Goal: Find contact information: Find contact information

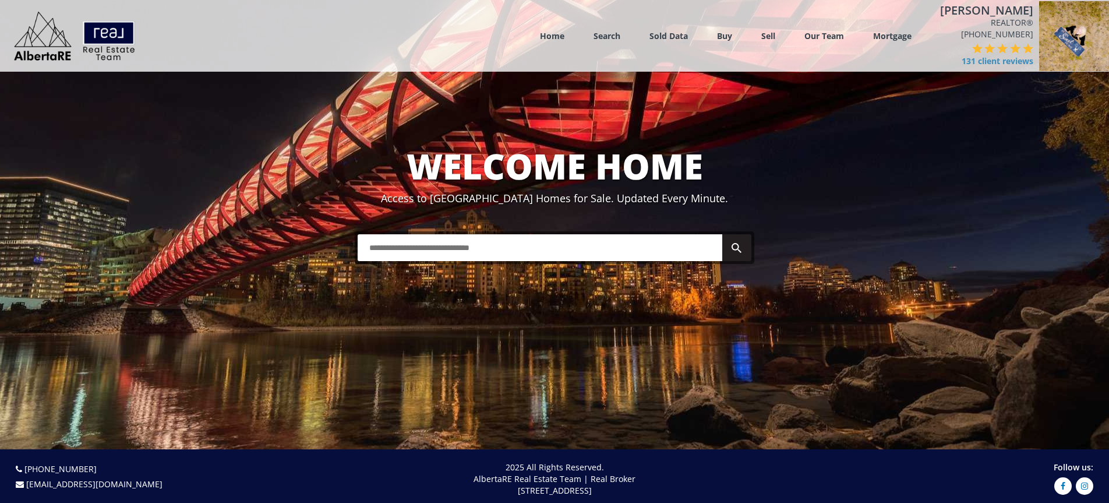
click at [1075, 45] on img at bounding box center [1074, 36] width 70 height 70
click at [1062, 43] on img at bounding box center [1074, 36] width 70 height 70
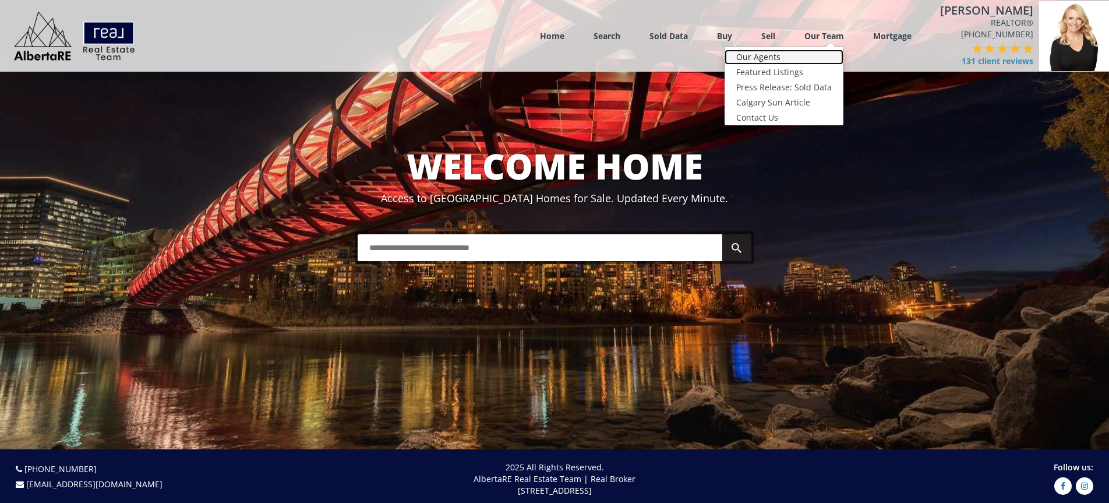
click at [790, 57] on link "Our Agents" at bounding box center [784, 57] width 119 height 15
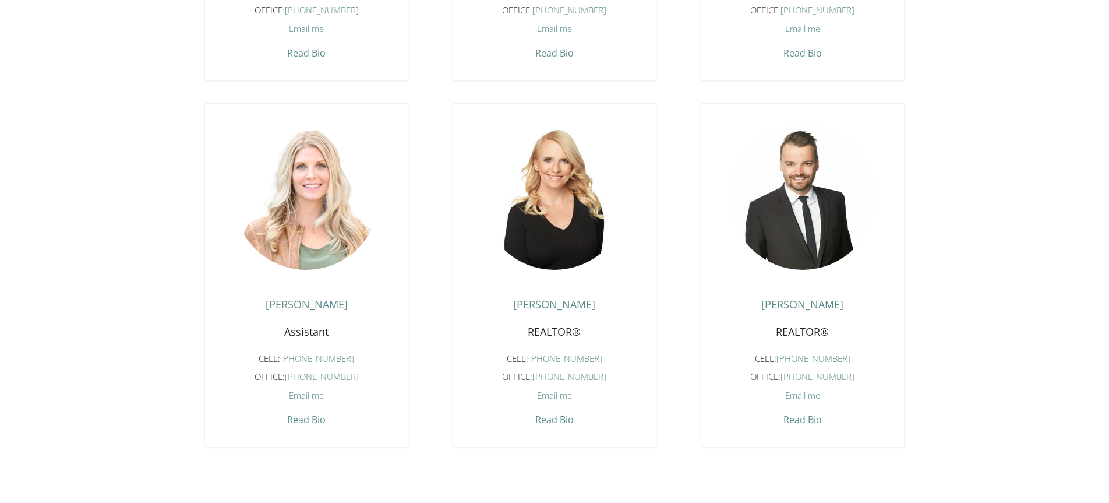
scroll to position [1445, 0]
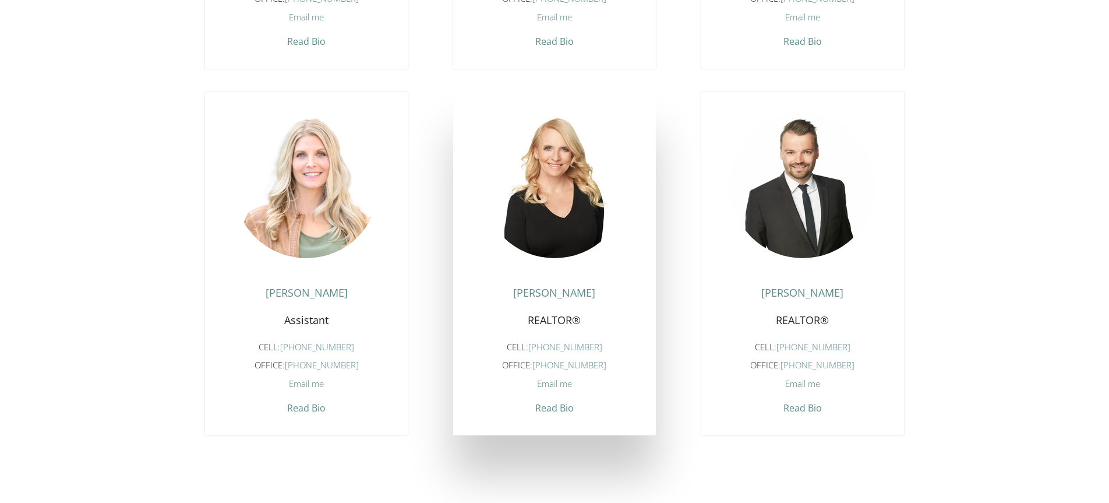
click at [550, 292] on h4 "[PERSON_NAME]" at bounding box center [554, 295] width 185 height 17
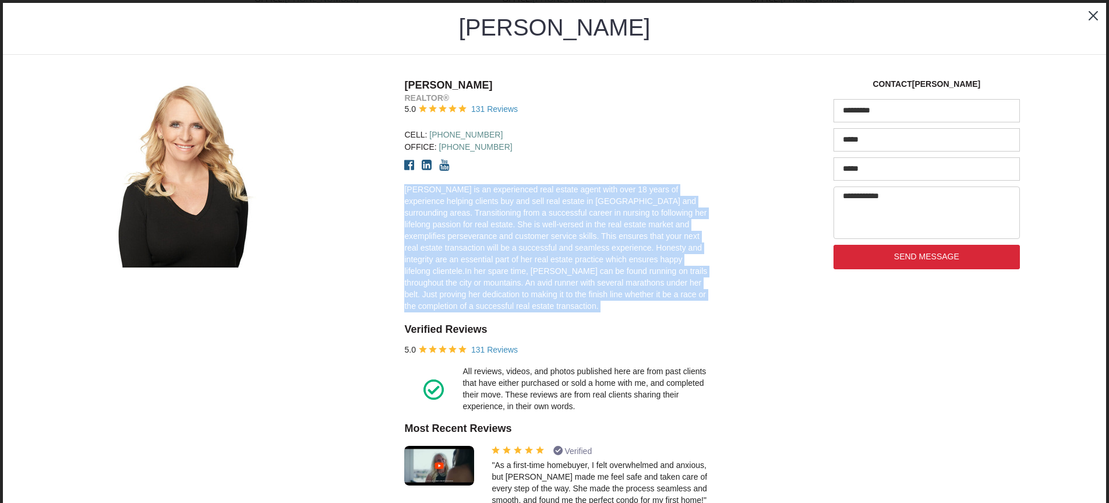
drag, startPoint x: 405, startPoint y: 189, endPoint x: 539, endPoint y: 301, distance: 174.5
click at [553, 315] on div "Tracy Gibbs REALTOR® 5.0 131 Reviews Cell: (403) 390-5195 Office: (403) 390-519…" at bounding box center [555, 501] width 320 height 846
copy p "Tracy is an experienced real estate agent with over 18 years of experience help…"
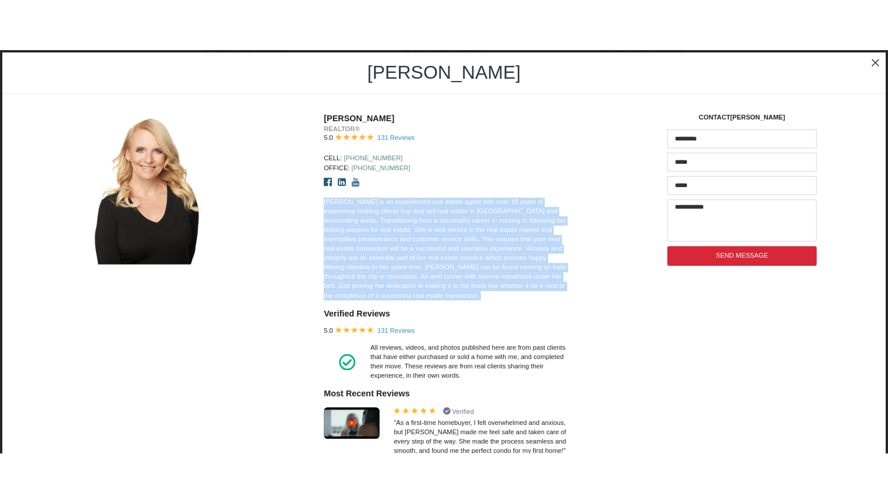
scroll to position [1428, 0]
